Goal: Task Accomplishment & Management: Manage account settings

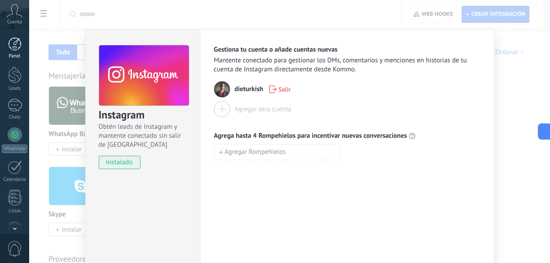
click at [13, 48] on div at bounding box center [14, 43] width 13 height 13
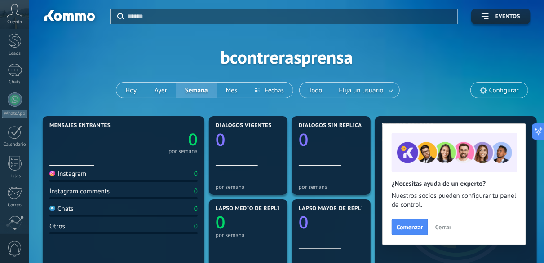
scroll to position [36, 0]
click at [429, 67] on div "Aplicar Eventos bcontrerasprensa [DATE] [DATE] Semana Mes Todo Elija un usuario…" at bounding box center [287, 57] width 488 height 114
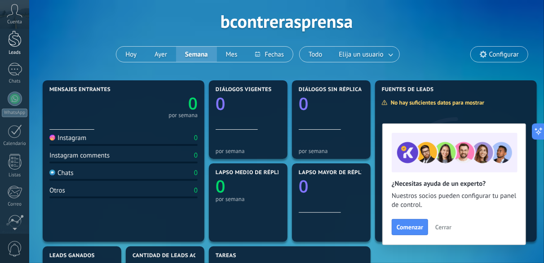
click at [20, 35] on div at bounding box center [14, 39] width 13 height 17
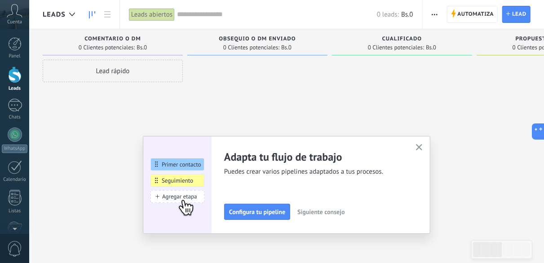
click at [418, 145] on button "button" at bounding box center [419, 148] width 11 height 12
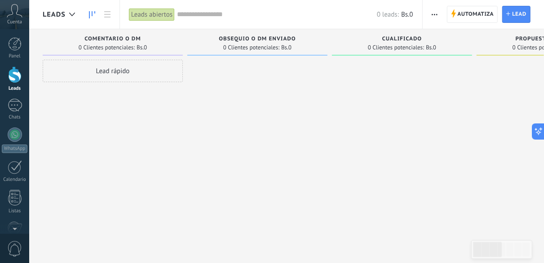
click at [100, 67] on div "Lead rápido" at bounding box center [113, 71] width 140 height 22
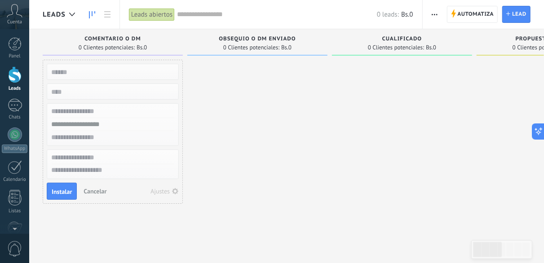
click at [84, 88] on input "numeric" at bounding box center [111, 91] width 131 height 13
click at [215, 88] on div at bounding box center [257, 133] width 140 height 146
click at [96, 190] on span "Cancelar" at bounding box center [95, 191] width 23 height 8
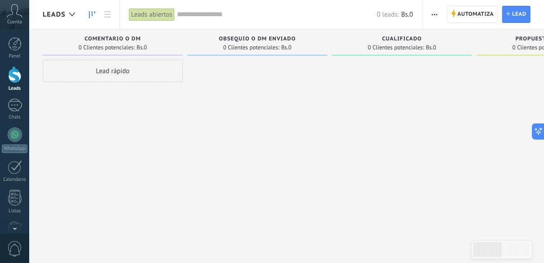
click at [132, 67] on div "Lead rápido" at bounding box center [113, 71] width 140 height 22
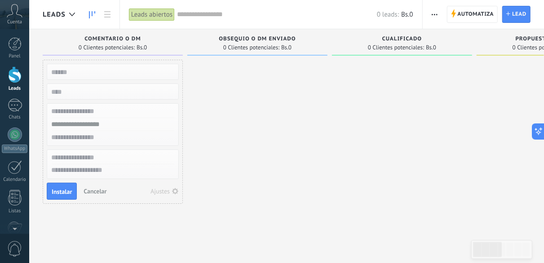
click at [112, 70] on input "text" at bounding box center [111, 72] width 131 height 13
type input "*"
type input "**********"
click at [15, 129] on div at bounding box center [15, 135] width 14 height 14
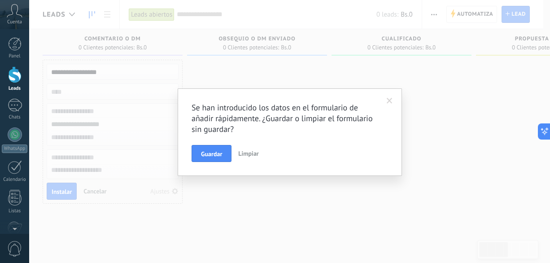
click at [256, 150] on span "Limpiar" at bounding box center [248, 154] width 20 height 8
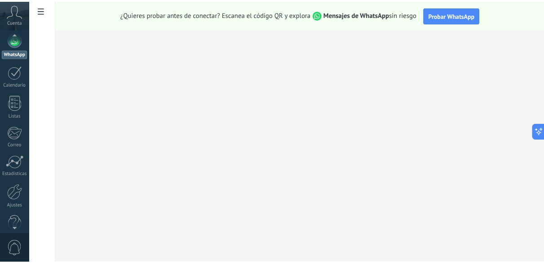
scroll to position [110, 0]
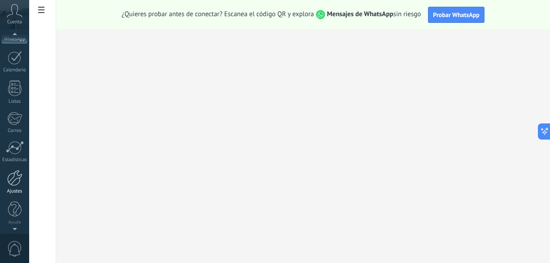
click at [9, 185] on div at bounding box center [14, 178] width 15 height 16
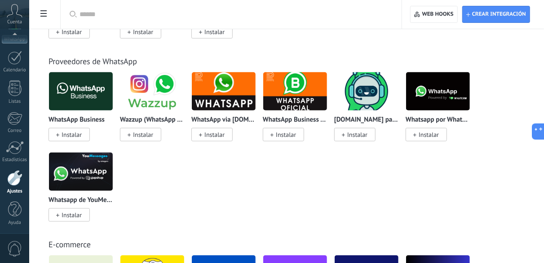
scroll to position [323, 0]
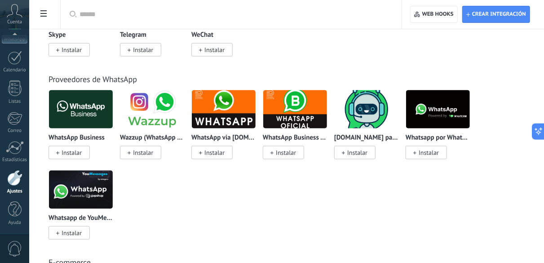
click at [175, 213] on div "WhatsApp Business Instalar Wazzup (WhatsApp & Instagram) Instalar WhatsApp via …" at bounding box center [290, 170] width 485 height 161
click at [223, 182] on div "WhatsApp Business Instalar Wazzup (WhatsApp & Instagram) Instalar WhatsApp via …" at bounding box center [290, 170] width 485 height 161
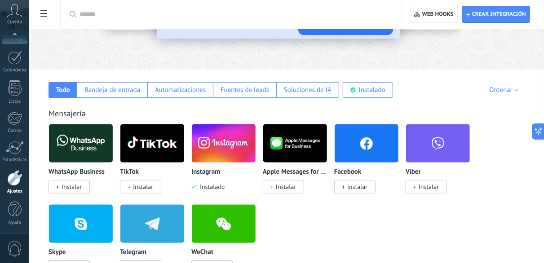
scroll to position [108, 0]
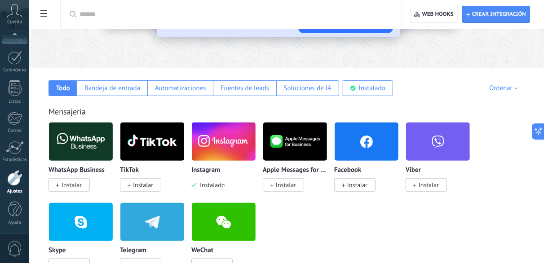
click at [335, 231] on div "WhatsApp Business Instalar TikTok Instalar Instagram Instalado Apple Messages f…" at bounding box center [290, 202] width 485 height 161
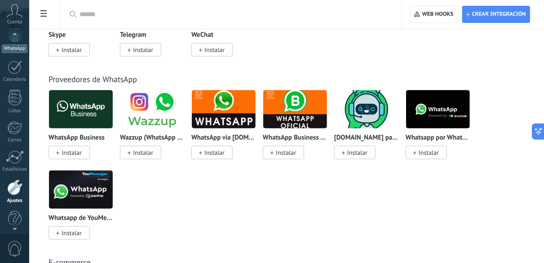
scroll to position [86, 0]
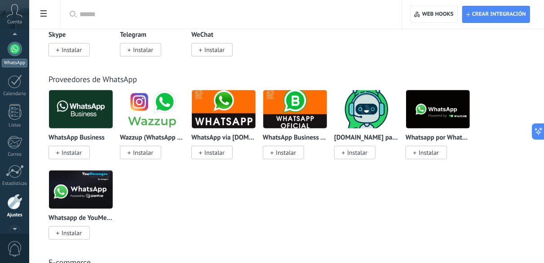
click at [19, 64] on div "WhatsApp" at bounding box center [15, 63] width 26 height 9
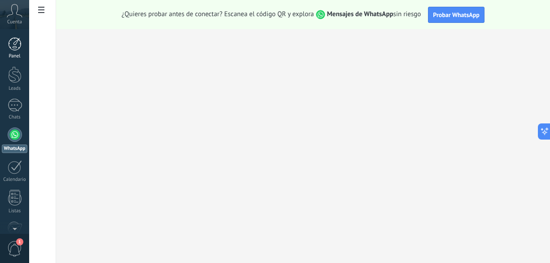
click at [9, 52] on link "Panel" at bounding box center [14, 48] width 29 height 22
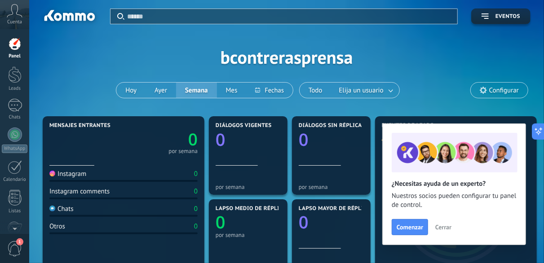
click at [431, 87] on div "Aplicar Eventos bcontrerasprensa [DATE] [DATE] Semana Mes Todo Elija un usuario…" at bounding box center [287, 57] width 488 height 114
click at [21, 76] on div at bounding box center [14, 74] width 13 height 17
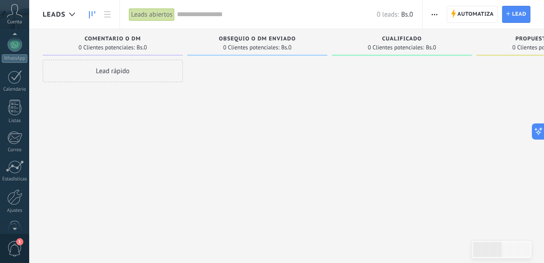
click at [14, 228] on div at bounding box center [14, 226] width 29 height 13
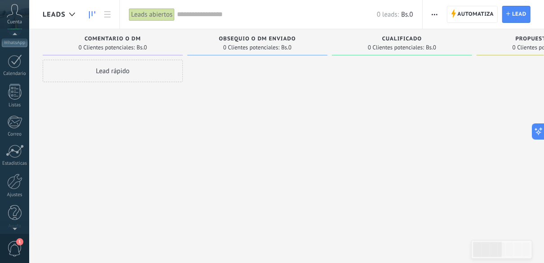
scroll to position [110, 0]
click at [20, 182] on div at bounding box center [14, 178] width 15 height 16
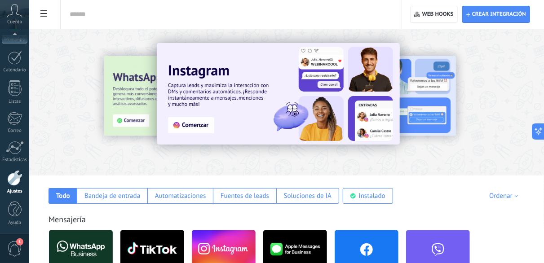
click at [97, 164] on div at bounding box center [286, 99] width 515 height 129
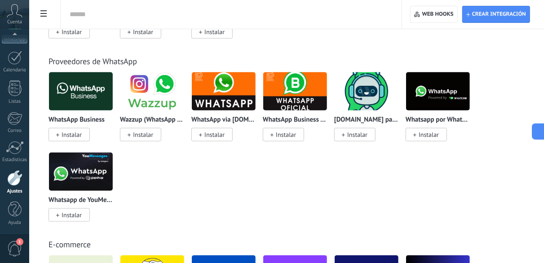
scroll to position [323, 0]
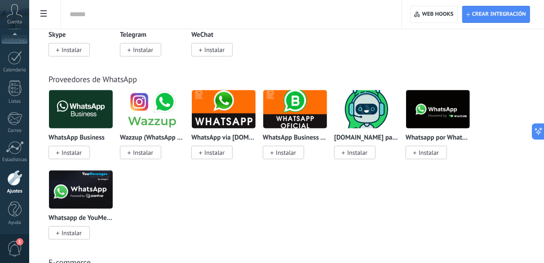
click at [468, 188] on div "WhatsApp Business Instalar Wazzup (WhatsApp & Instagram) Instalar WhatsApp via …" at bounding box center [290, 170] width 485 height 161
click at [114, 16] on input "text" at bounding box center [229, 14] width 319 height 9
type input "****"
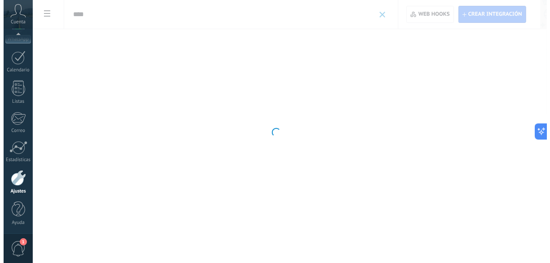
scroll to position [0, 0]
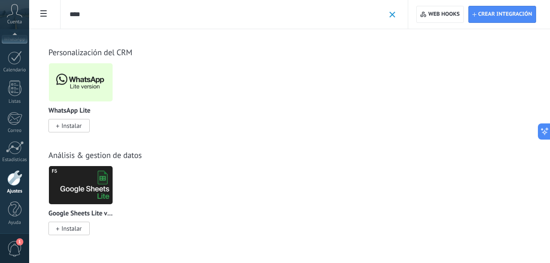
click at [66, 124] on span "Instalar" at bounding box center [72, 126] width 20 height 8
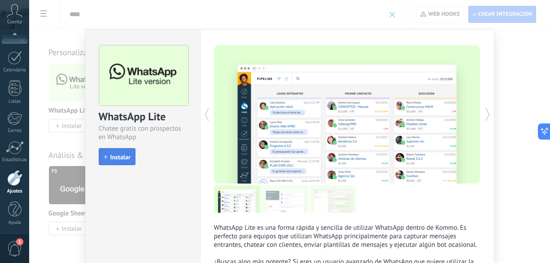
click at [119, 155] on span "Instalar" at bounding box center [120, 157] width 20 height 6
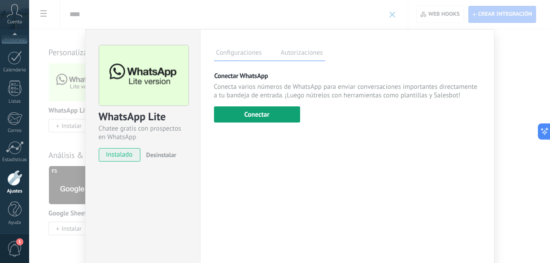
click at [264, 113] on button "Conectar" at bounding box center [257, 114] width 86 height 16
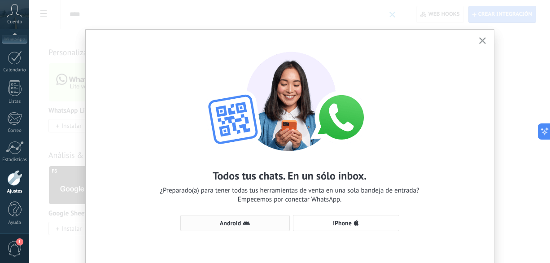
click at [245, 216] on button "Android" at bounding box center [236, 223] width 110 height 16
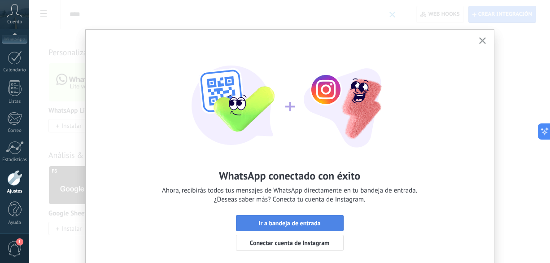
click at [287, 221] on span "Ir a bandeja de entrada" at bounding box center [290, 223] width 62 height 6
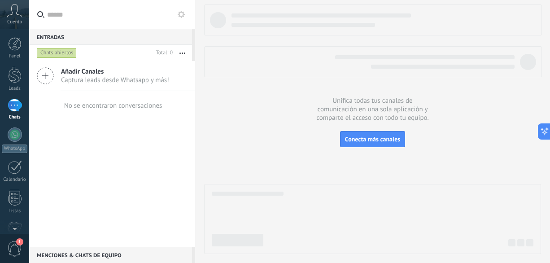
click at [102, 83] on span "Captura leads desde Whatsapp y más!" at bounding box center [115, 80] width 108 height 9
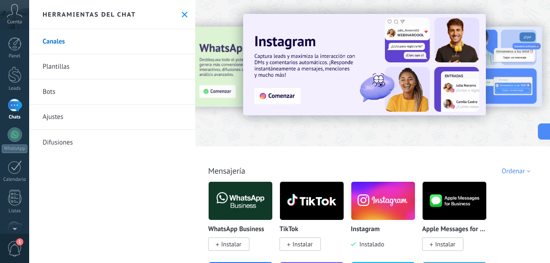
click at [56, 97] on link "Bots" at bounding box center [112, 91] width 166 height 25
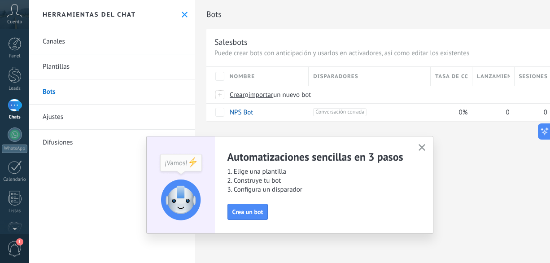
click at [61, 118] on link "Ajustes" at bounding box center [112, 117] width 166 height 25
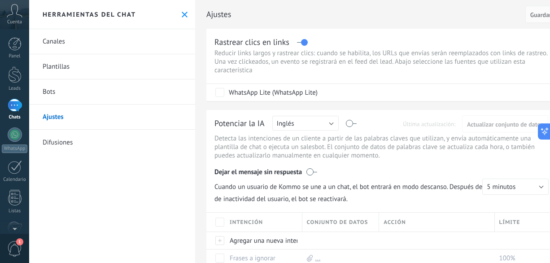
click at [62, 27] on div "Herramientas del chat" at bounding box center [112, 14] width 166 height 29
click at [60, 44] on link "Canales" at bounding box center [112, 41] width 166 height 25
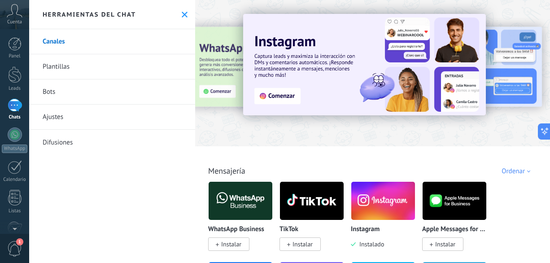
click at [473, 158] on div "Todo Bandeja de entrada Automatizaciones Fuentes de leads Soluciones de IA Inst…" at bounding box center [373, 160] width 350 height 29
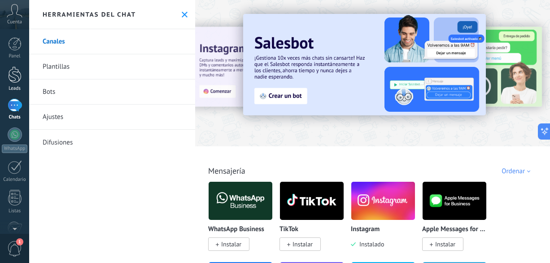
click at [13, 84] on link "Leads" at bounding box center [14, 78] width 29 height 25
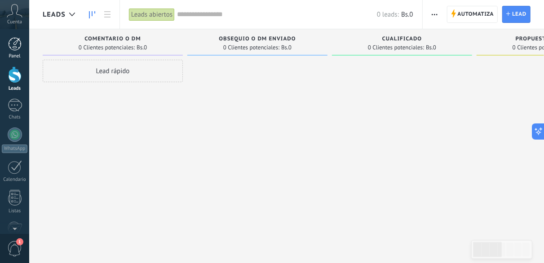
click at [15, 56] on div "Panel" at bounding box center [15, 56] width 26 height 6
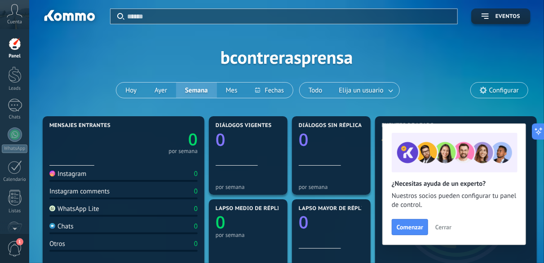
click at [118, 142] on div "0 por semana" at bounding box center [123, 141] width 148 height 25
click at [132, 94] on button "Hoy" at bounding box center [130, 90] width 29 height 15
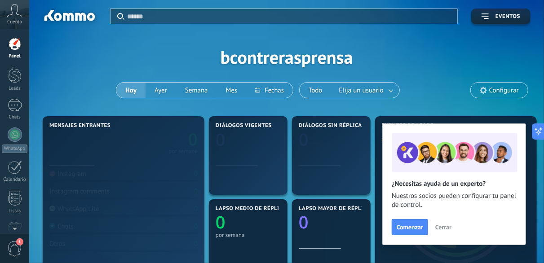
click at [132, 94] on button "Hoy" at bounding box center [130, 90] width 29 height 15
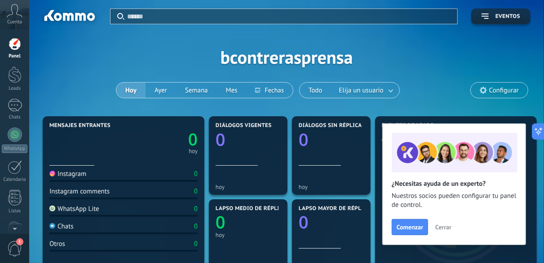
click at [88, 86] on div "Aplicar Eventos bcontrerasprensa [DATE] [DATE] Semana Mes Todo Elija un usuario…" at bounding box center [287, 57] width 488 height 114
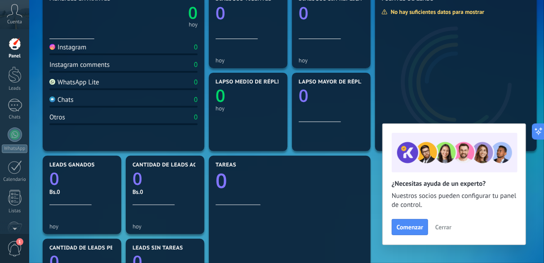
scroll to position [126, 0]
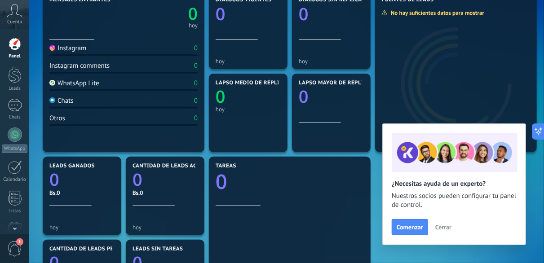
click at [440, 229] on span "Cerrar" at bounding box center [443, 227] width 16 height 6
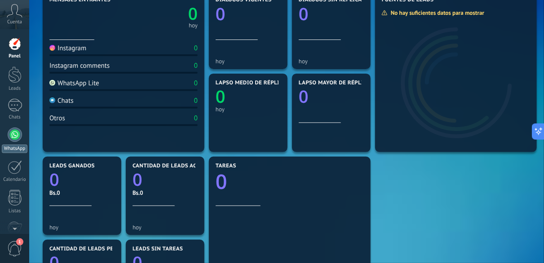
click at [15, 141] on div at bounding box center [15, 135] width 14 height 14
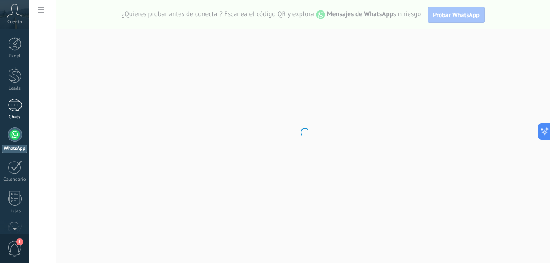
click at [11, 106] on div at bounding box center [15, 105] width 14 height 13
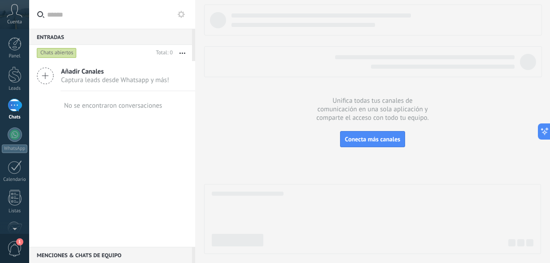
click at [81, 257] on div "Menciones & Chats de equipo 0" at bounding box center [110, 255] width 163 height 16
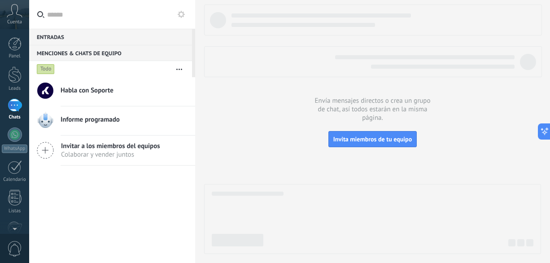
click at [47, 40] on div "Entradas 0" at bounding box center [110, 37] width 163 height 16
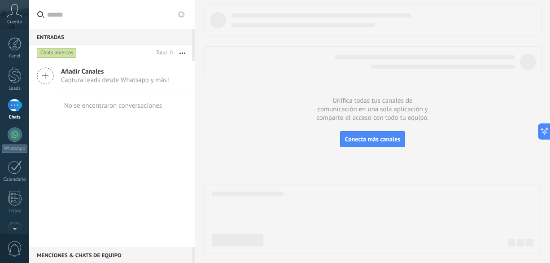
click at [56, 53] on div "Chats abiertos" at bounding box center [57, 53] width 40 height 11
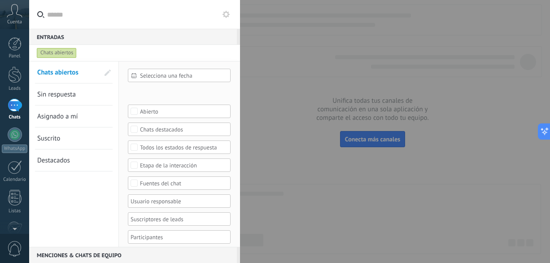
click at [283, 79] on div at bounding box center [275, 131] width 550 height 263
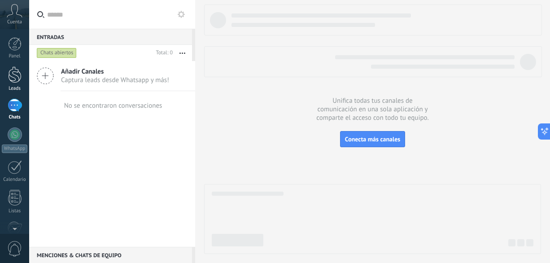
click at [17, 80] on div at bounding box center [14, 74] width 13 height 17
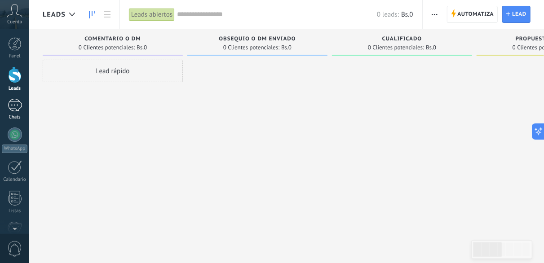
click at [14, 107] on div at bounding box center [15, 105] width 14 height 13
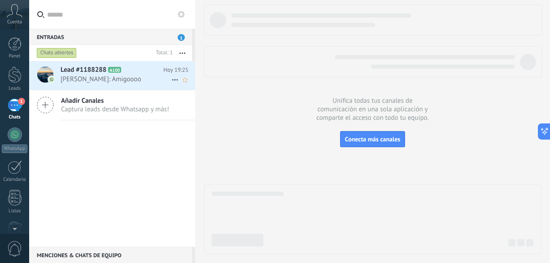
click at [103, 73] on span "Lead #1188288" at bounding box center [84, 70] width 46 height 9
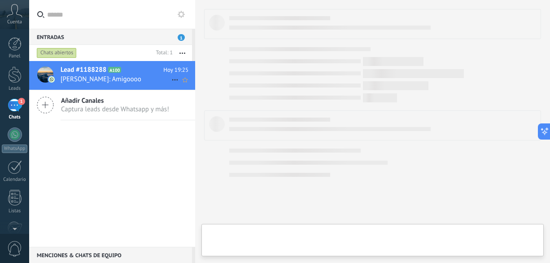
click at [103, 73] on span "Lead #1188288" at bounding box center [84, 70] width 46 height 9
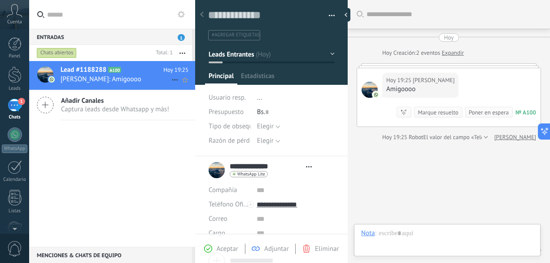
scroll to position [13, 0]
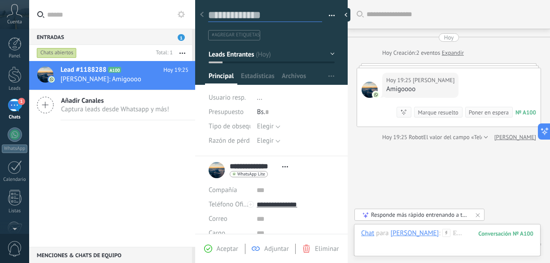
click at [238, 10] on textarea at bounding box center [265, 16] width 114 height 14
type textarea "*"
type textarea "**"
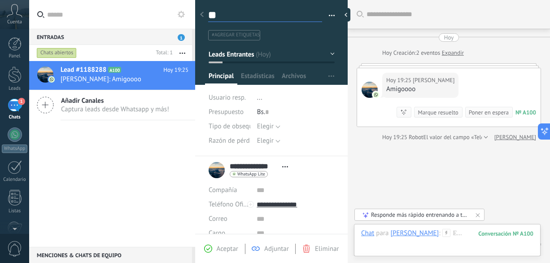
type textarea "***"
type textarea "****"
type textarea "*****"
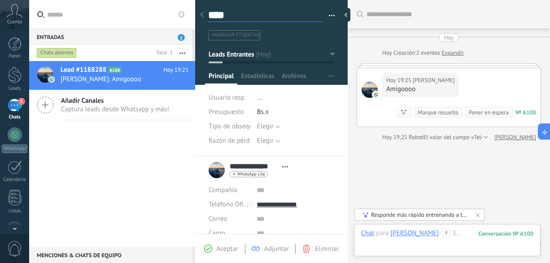
type textarea "*****"
type textarea "******"
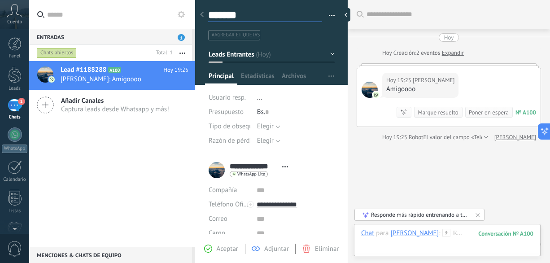
type textarea "********"
type textarea "*********"
type textarea "**********"
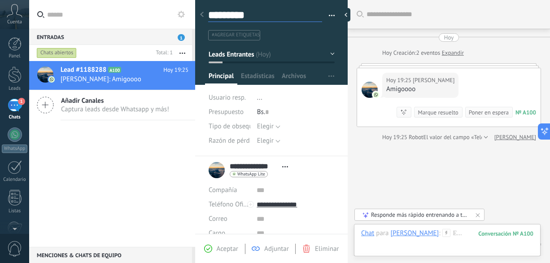
type textarea "**********"
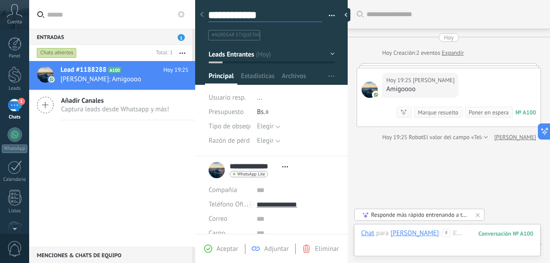
type textarea "**********"
click at [237, 37] on span "#agregar etiquetas" at bounding box center [236, 35] width 48 height 6
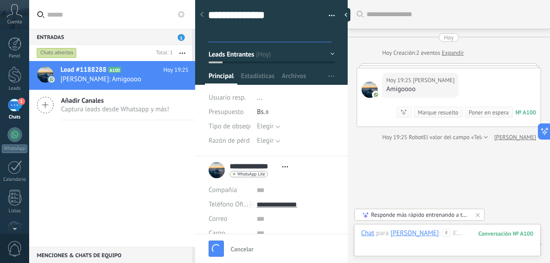
type textarea "**********"
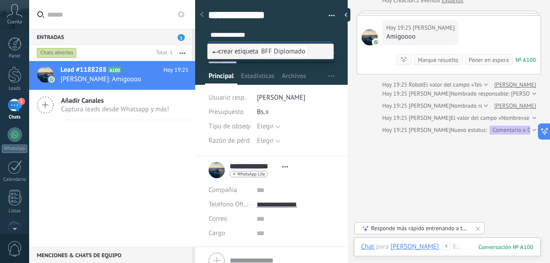
type input "**********"
click at [282, 49] on span "BFF Diplomado" at bounding box center [283, 51] width 49 height 12
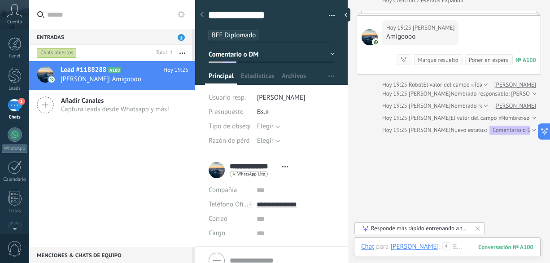
click at [269, 119] on div "Bs. 0" at bounding box center [296, 112] width 78 height 14
click at [270, 109] on div "Bs. 0" at bounding box center [296, 112] width 78 height 14
type input "***"
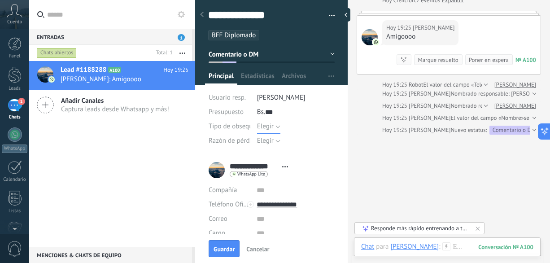
click at [268, 126] on span "Elegir" at bounding box center [265, 126] width 17 height 9
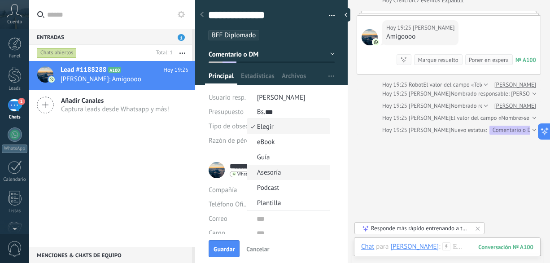
click at [269, 176] on span "Asesoría" at bounding box center [287, 172] width 80 height 9
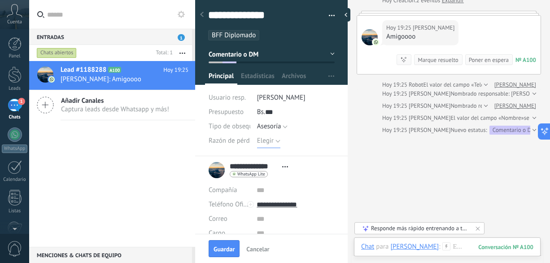
click at [276, 141] on button "Elegir" at bounding box center [268, 141] width 23 height 14
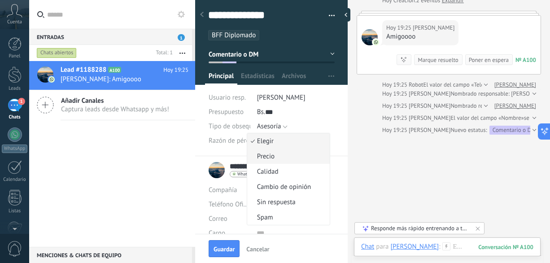
click at [271, 151] on li "Precio" at bounding box center [288, 156] width 83 height 15
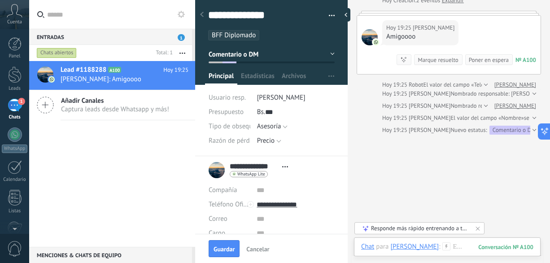
click at [326, 151] on div "Tipo de obsequio Elegir eBook Guía Asesoría Podcast [GEOGRAPHIC_DATA] Asesoría …" at bounding box center [272, 137] width 126 height 37
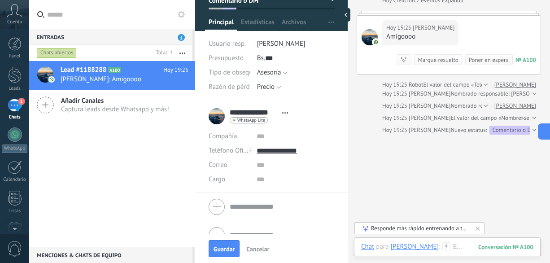
scroll to position [68, 0]
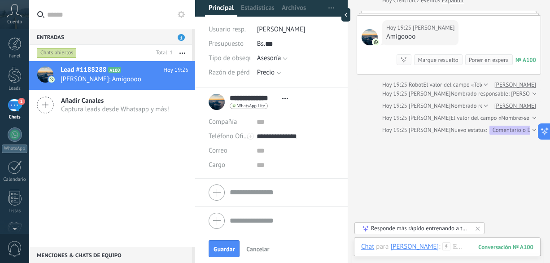
click at [260, 123] on input "text" at bounding box center [296, 122] width 78 height 14
type input "****"
click at [281, 154] on input "text" at bounding box center [296, 151] width 78 height 14
click at [273, 174] on li "**********" at bounding box center [271, 133] width 153 height 91
click at [271, 167] on input "text" at bounding box center [296, 165] width 78 height 14
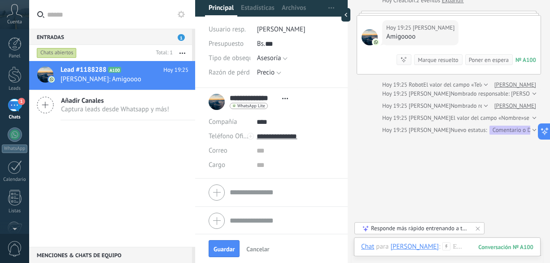
click at [487, 209] on div "Buscar Carga más [DATE] [DATE] Creación: 2 eventos Expandir [DATE] 19:25 [PERSO…" at bounding box center [449, 119] width 203 height 344
click at [346, 14] on div at bounding box center [348, 14] width 13 height 13
type textarea "**********"
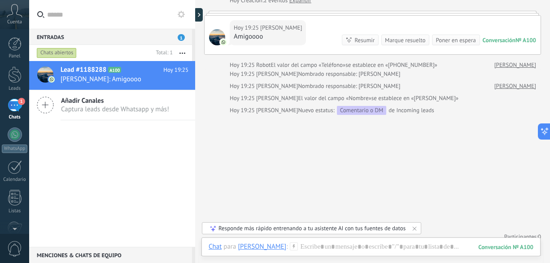
click at [251, 40] on div "Amigoooo" at bounding box center [268, 36] width 68 height 9
click at [353, 248] on div at bounding box center [371, 255] width 325 height 27
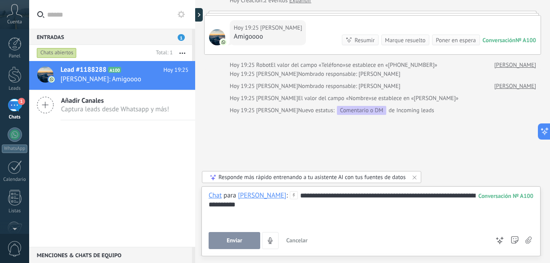
click at [225, 239] on button "Enviar" at bounding box center [235, 240] width 52 height 17
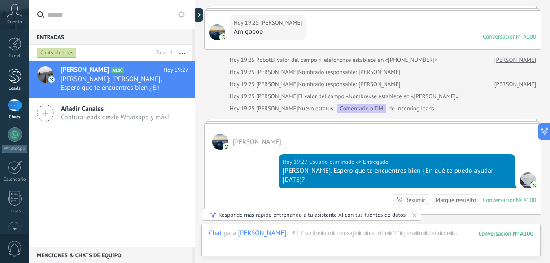
click at [13, 74] on div at bounding box center [14, 74] width 13 height 17
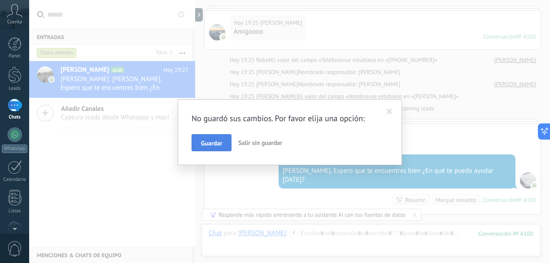
click at [210, 140] on span "Guardar" at bounding box center [211, 143] width 21 height 6
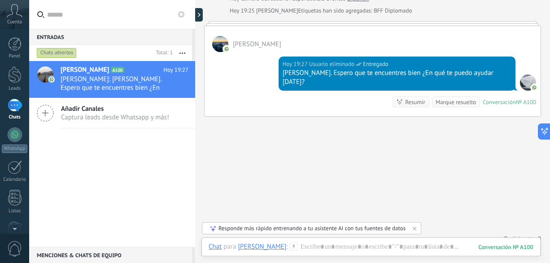
scroll to position [194, 0]
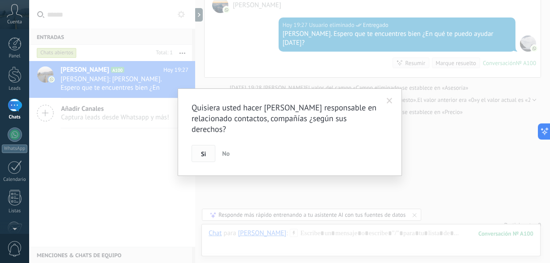
click at [207, 149] on button "Si" at bounding box center [204, 153] width 24 height 17
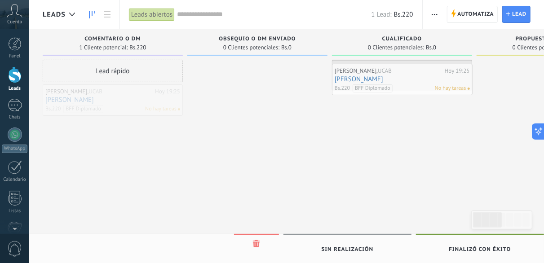
drag, startPoint x: 110, startPoint y: 98, endPoint x: 400, endPoint y: 77, distance: 289.9
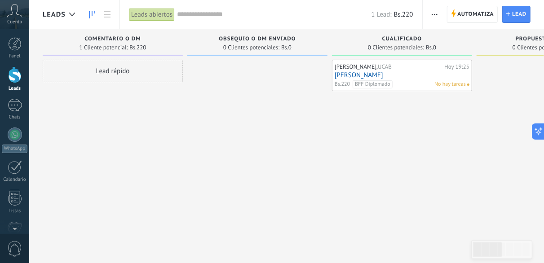
click at [400, 77] on link "[PERSON_NAME]" at bounding box center [402, 75] width 135 height 8
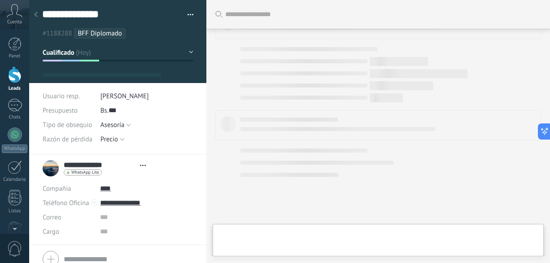
type textarea "***"
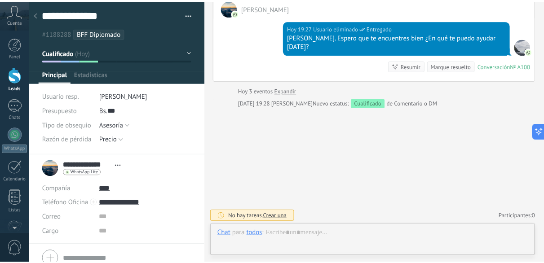
scroll to position [9, 0]
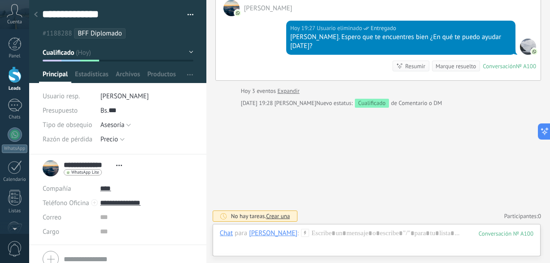
click at [40, 17] on div at bounding box center [36, 15] width 13 height 18
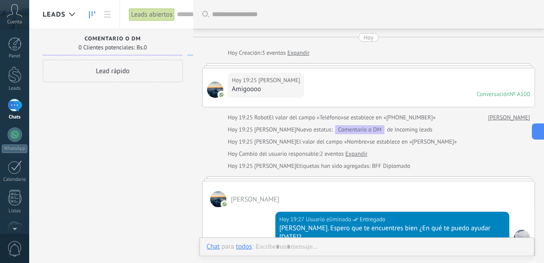
scroll to position [92, 0]
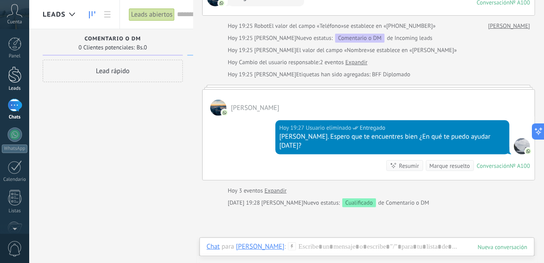
click at [18, 75] on div at bounding box center [14, 74] width 13 height 17
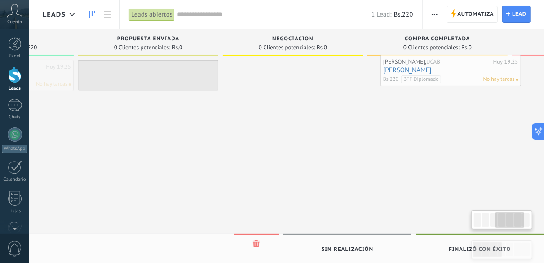
scroll to position [0, 414]
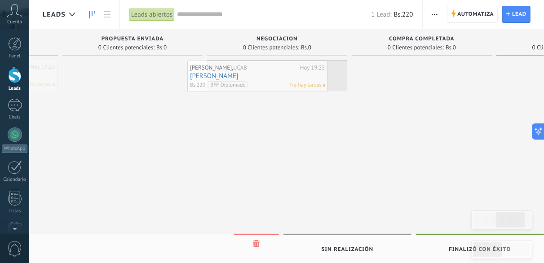
drag, startPoint x: 405, startPoint y: 68, endPoint x: 261, endPoint y: 69, distance: 144.6
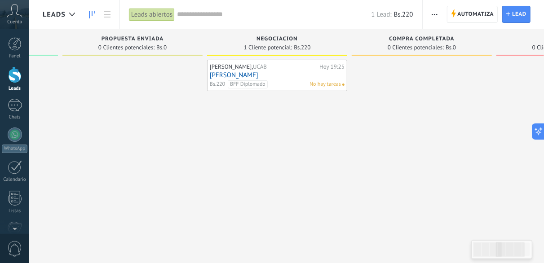
click at [295, 128] on div "[PERSON_NAME], UCAB [DATE] 19:25 [PERSON_NAME].220 BFF Diplomado No hay tareas" at bounding box center [277, 133] width 140 height 146
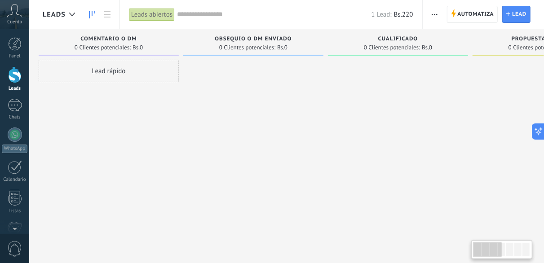
scroll to position [0, 0]
